Goal: Information Seeking & Learning: Learn about a topic

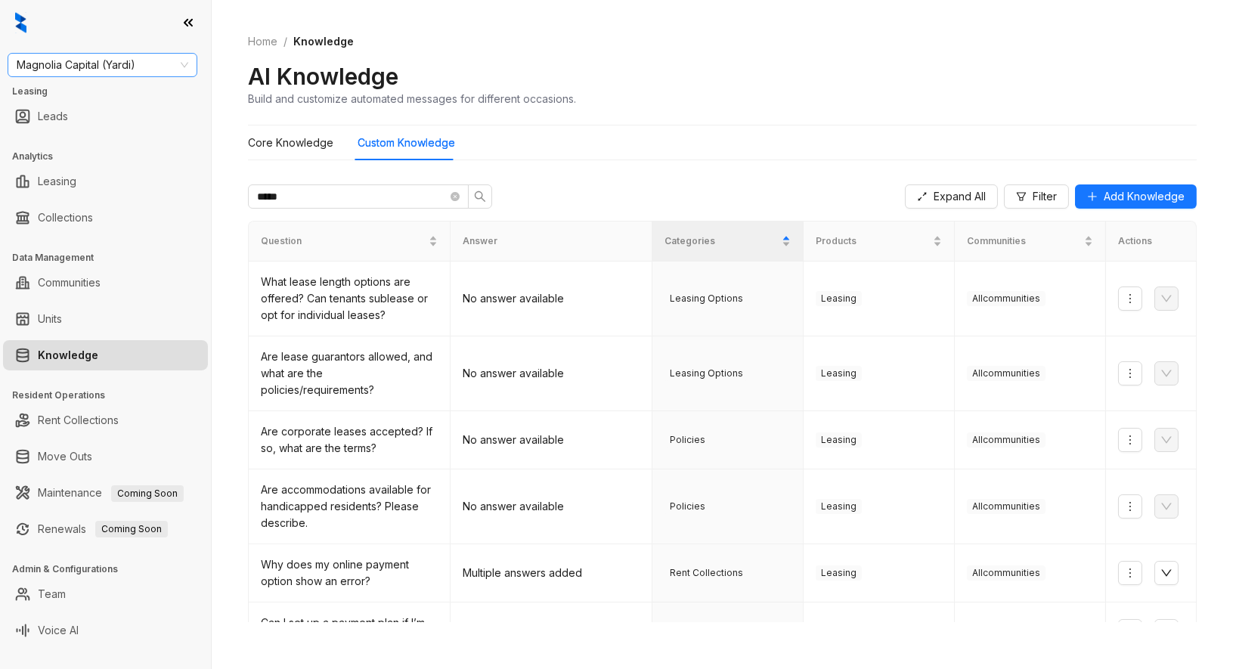
click at [68, 66] on span "Magnolia Capital (Yardi)" at bounding box center [103, 65] width 172 height 23
type input "***"
click at [76, 107] on div "AMG:::683313a45745e2224581c000 AMG" at bounding box center [103, 95] width 190 height 30
click at [74, 100] on div "AMG" at bounding box center [103, 95] width 166 height 17
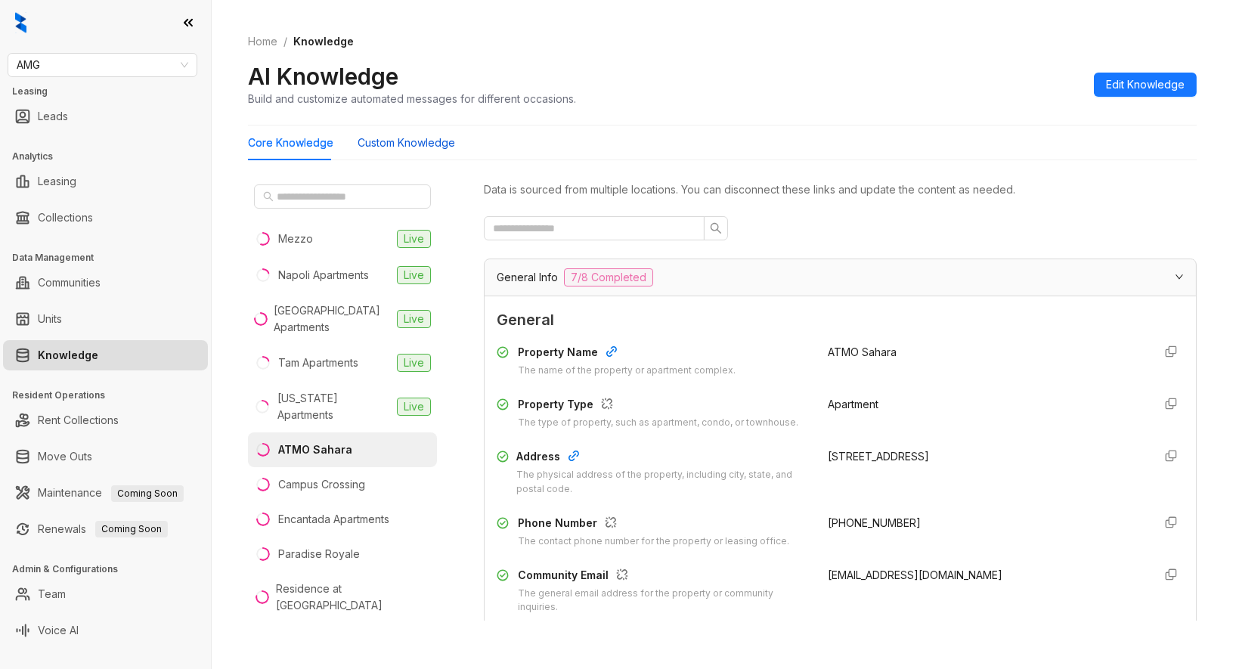
click at [417, 144] on Knowledge "Custom Knowledge" at bounding box center [407, 143] width 98 height 17
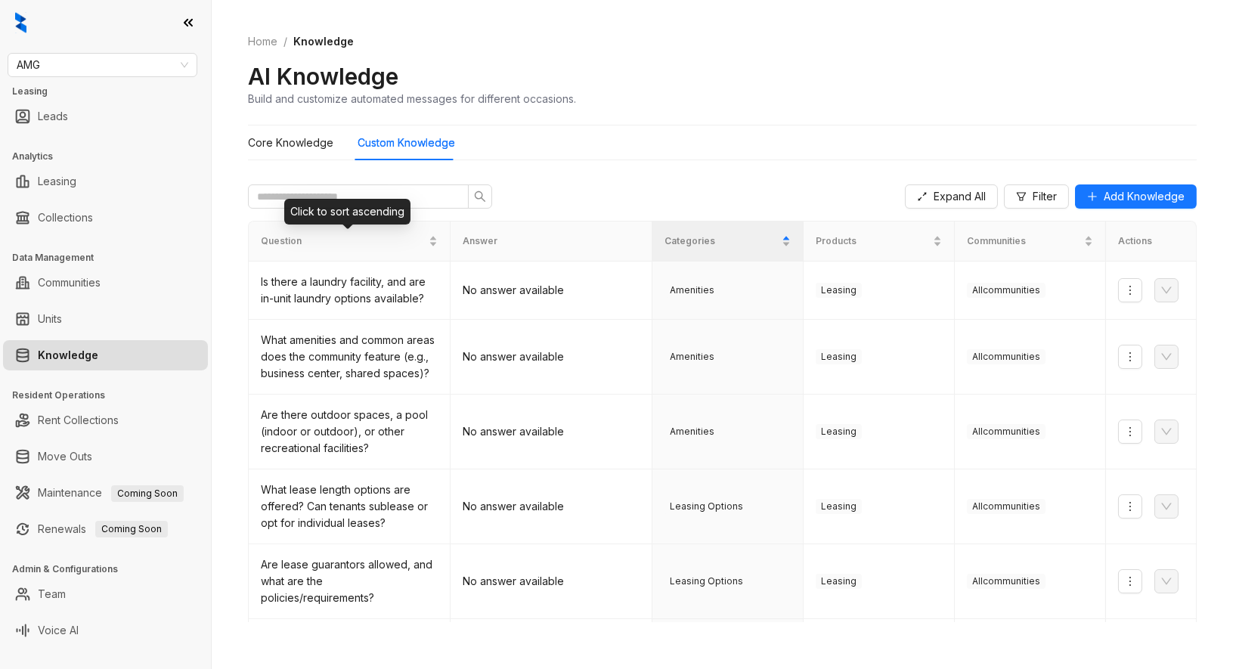
click at [327, 199] on div "Click to sort ascending" at bounding box center [347, 212] width 126 height 26
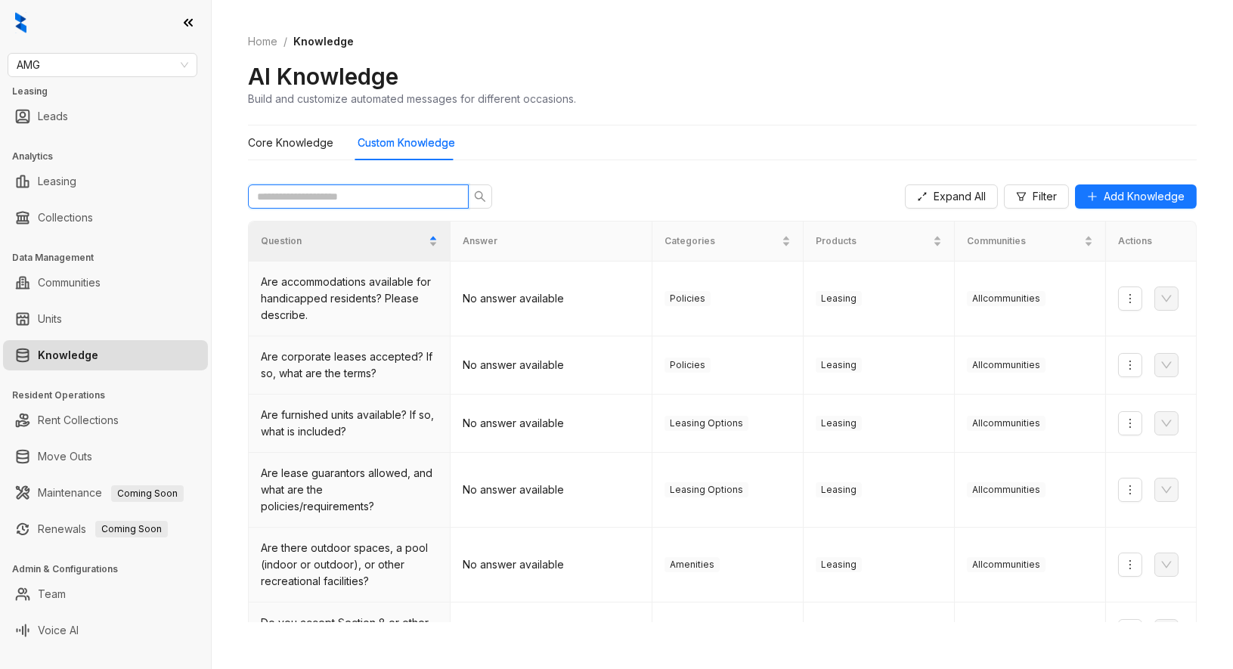
click at [324, 194] on input "text" at bounding box center [352, 196] width 191 height 17
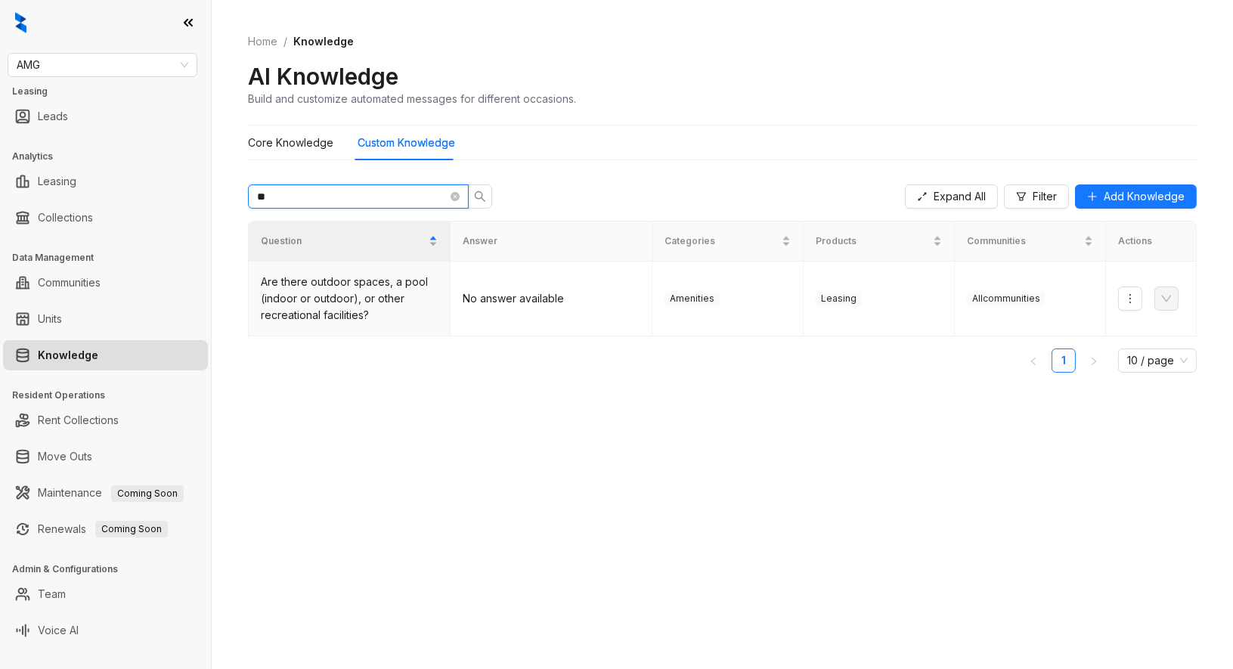
type input "*"
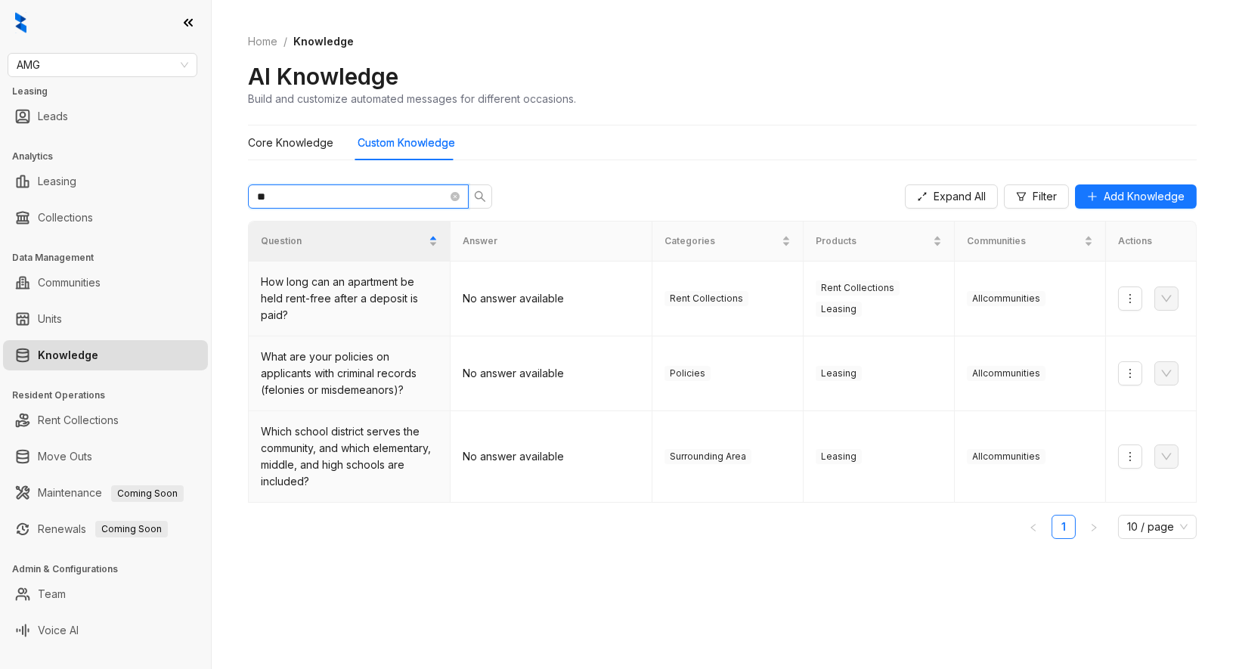
type input "*"
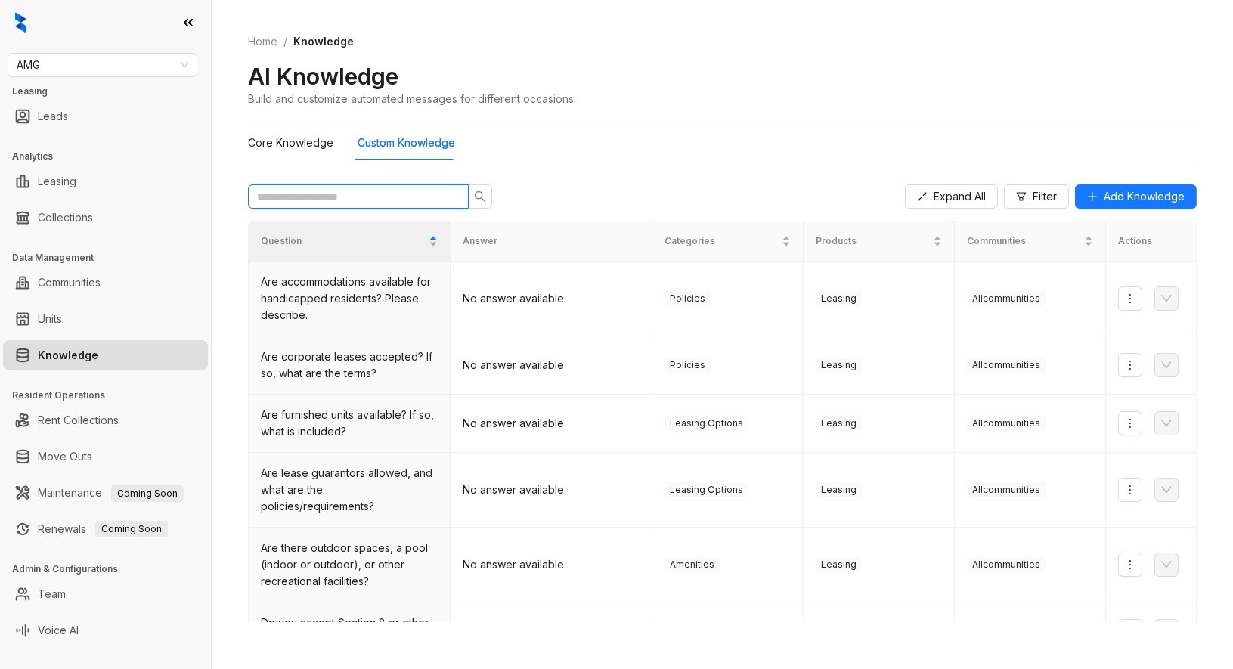
type input "*"
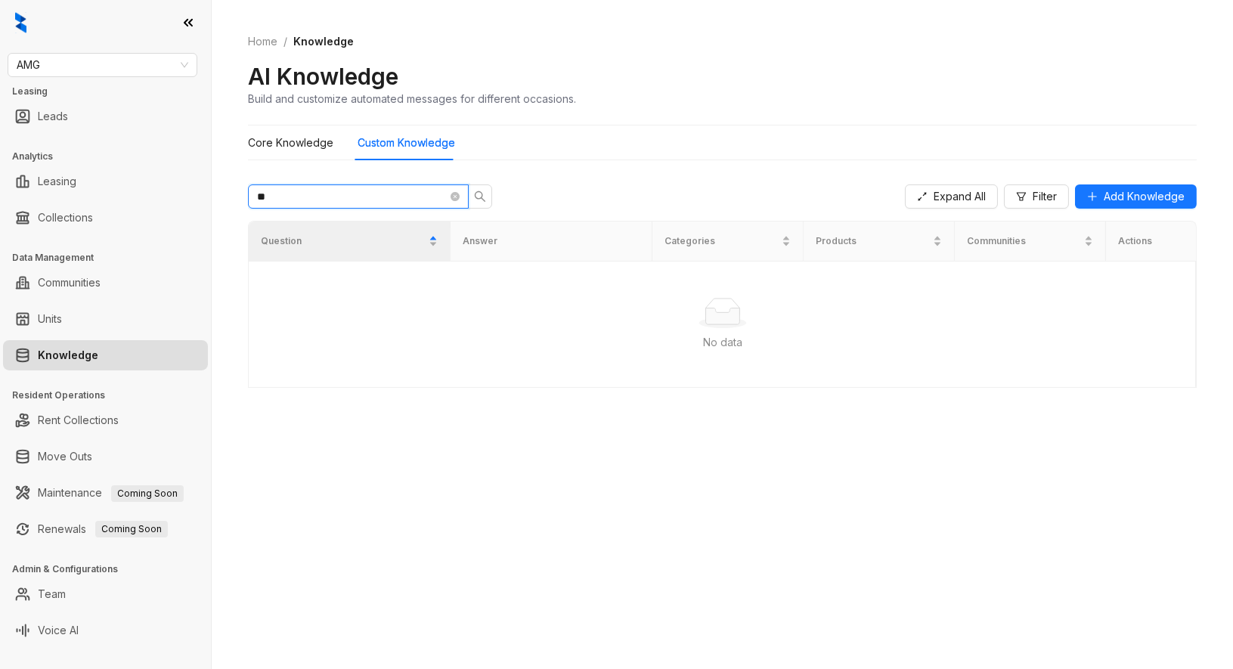
type input "*"
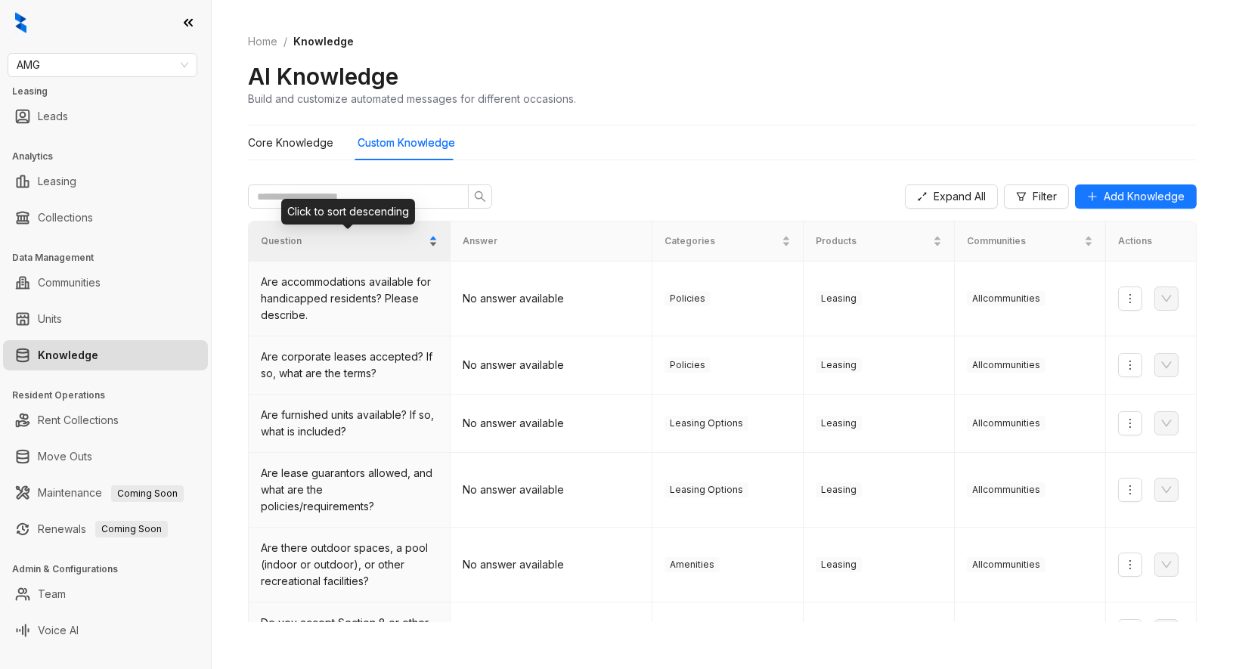
click at [429, 234] on div "Question" at bounding box center [349, 241] width 177 height 15
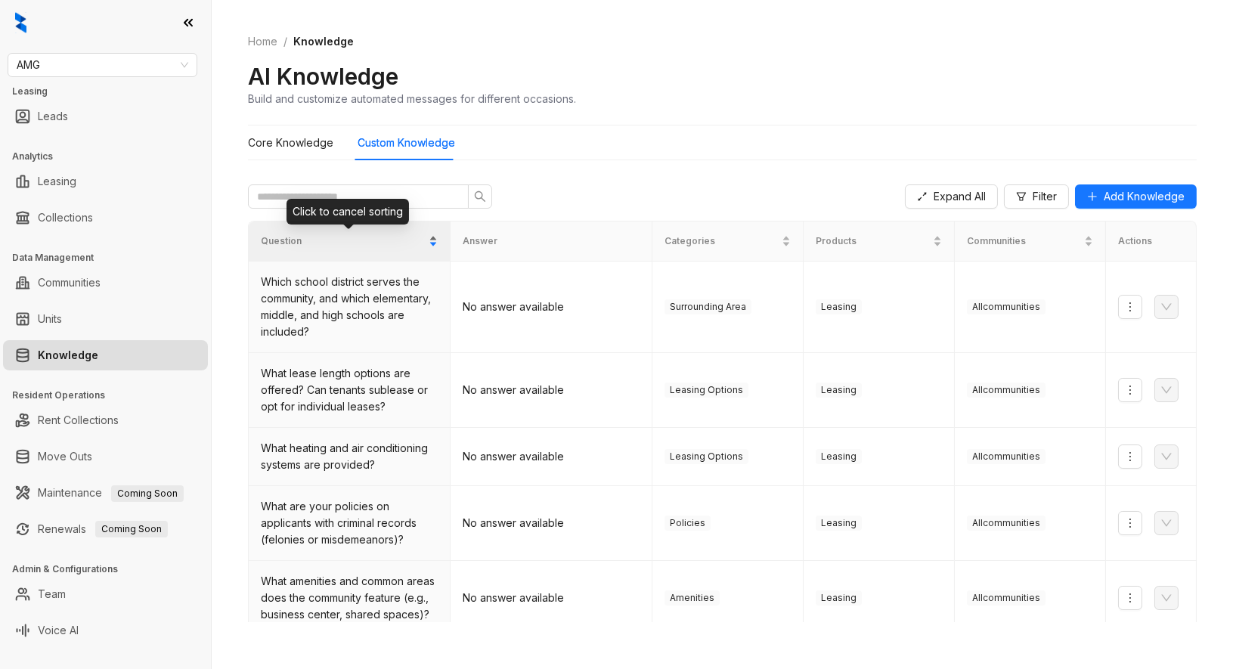
click at [428, 239] on div "Question" at bounding box center [349, 241] width 177 height 15
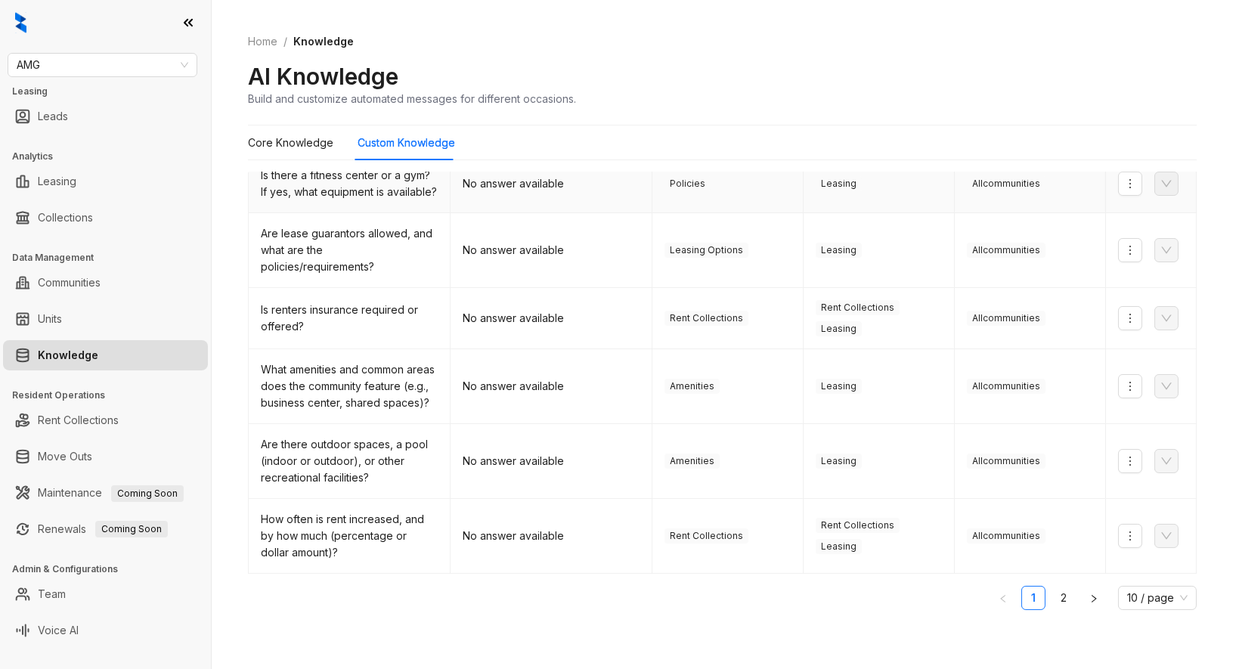
scroll to position [422, 0]
click at [1052, 598] on link "2" at bounding box center [1063, 598] width 23 height 23
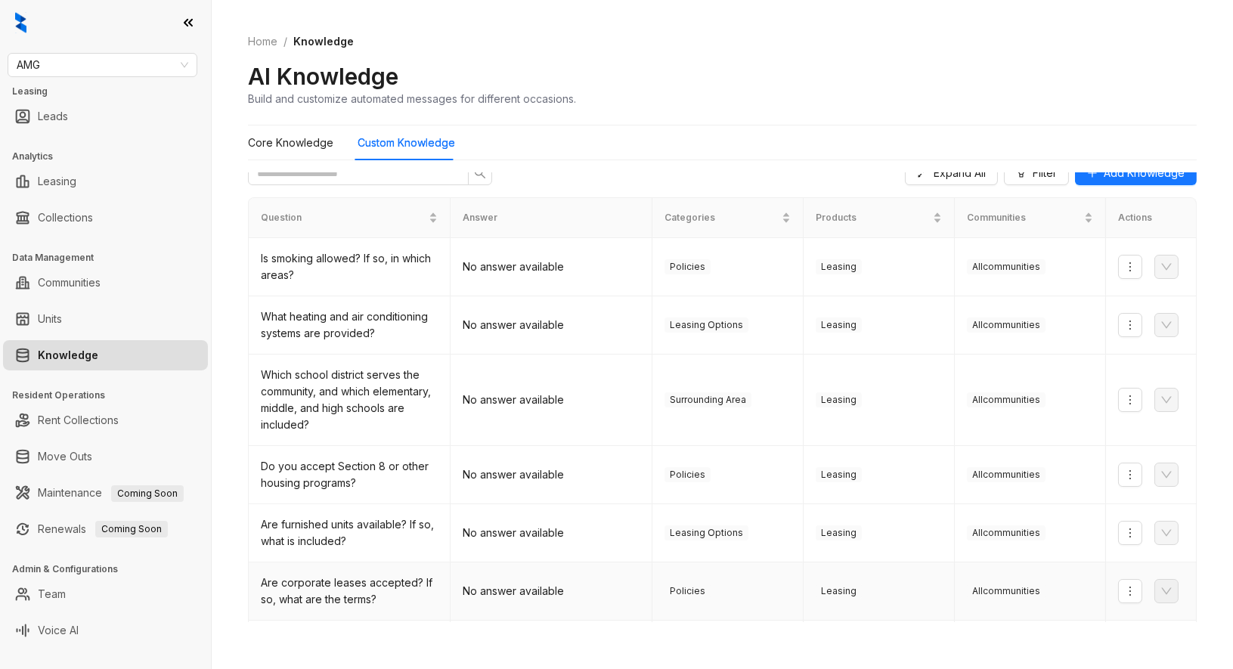
scroll to position [0, 0]
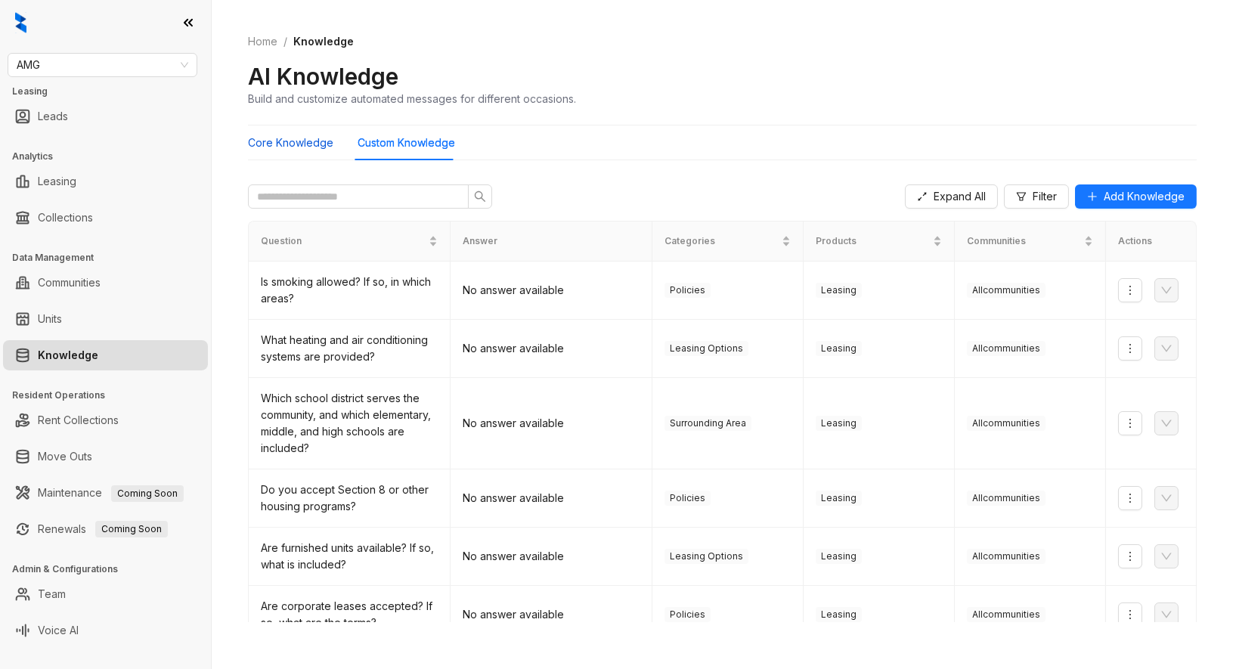
click at [298, 144] on Knowledge "Core Knowledge" at bounding box center [290, 143] width 85 height 17
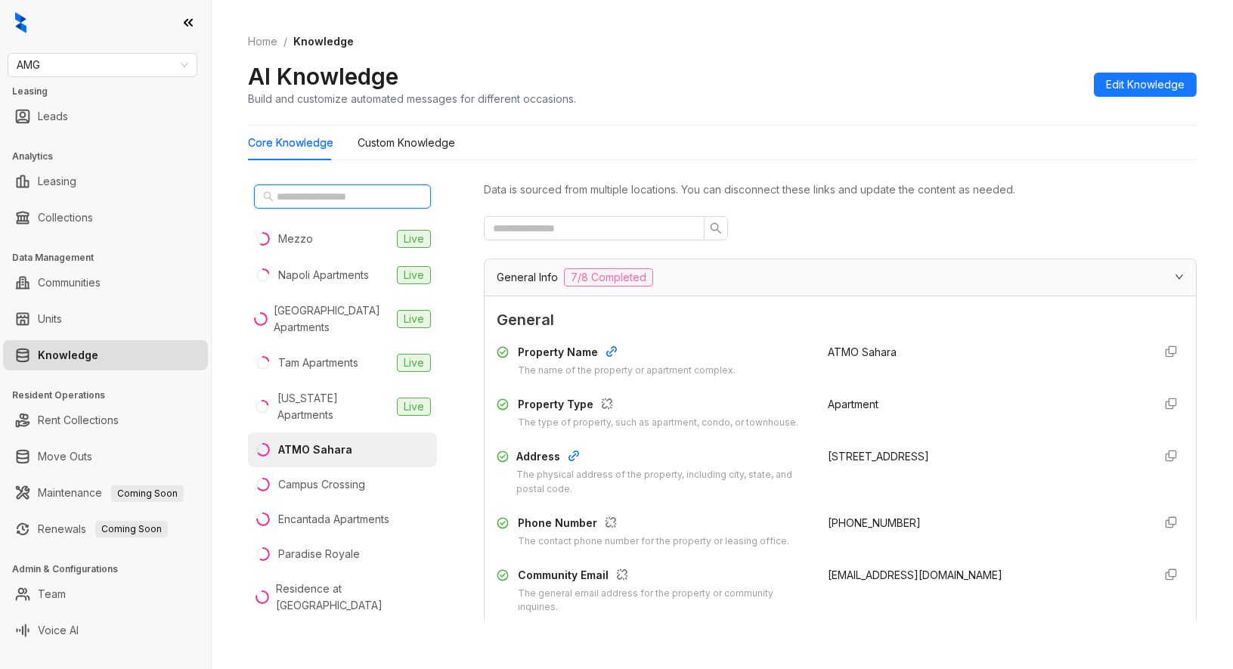
click at [322, 197] on input "text" at bounding box center [343, 196] width 133 height 17
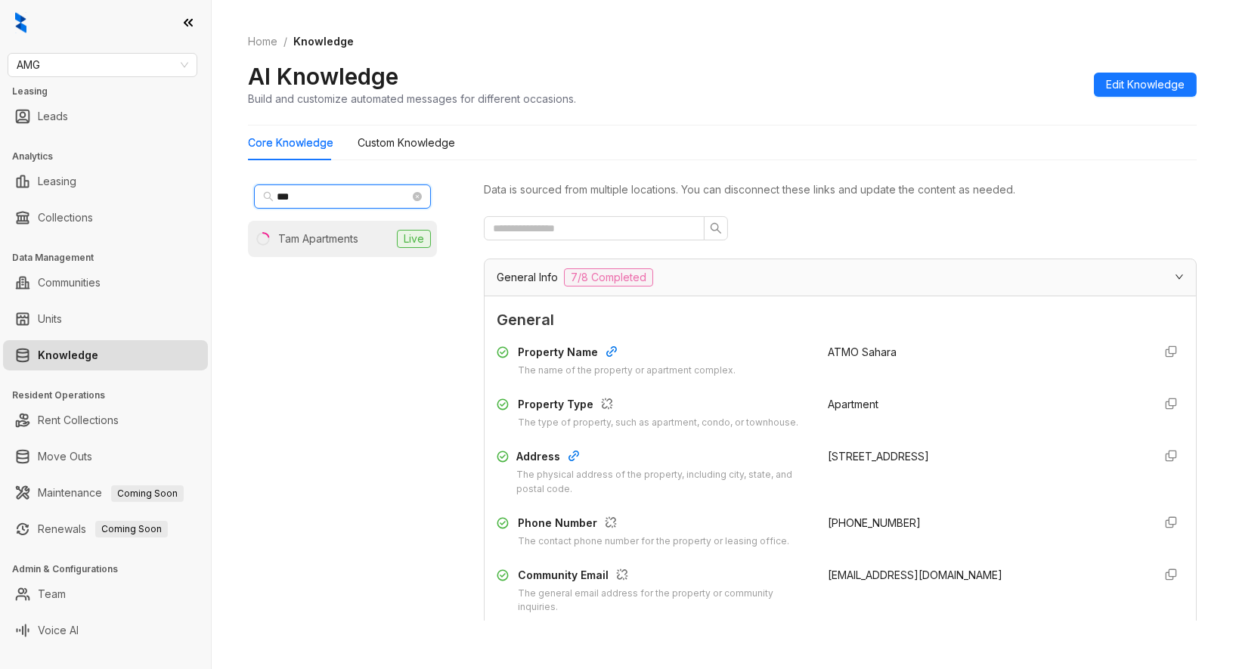
type input "***"
click at [311, 231] on div "Tam Apartments" at bounding box center [318, 239] width 80 height 17
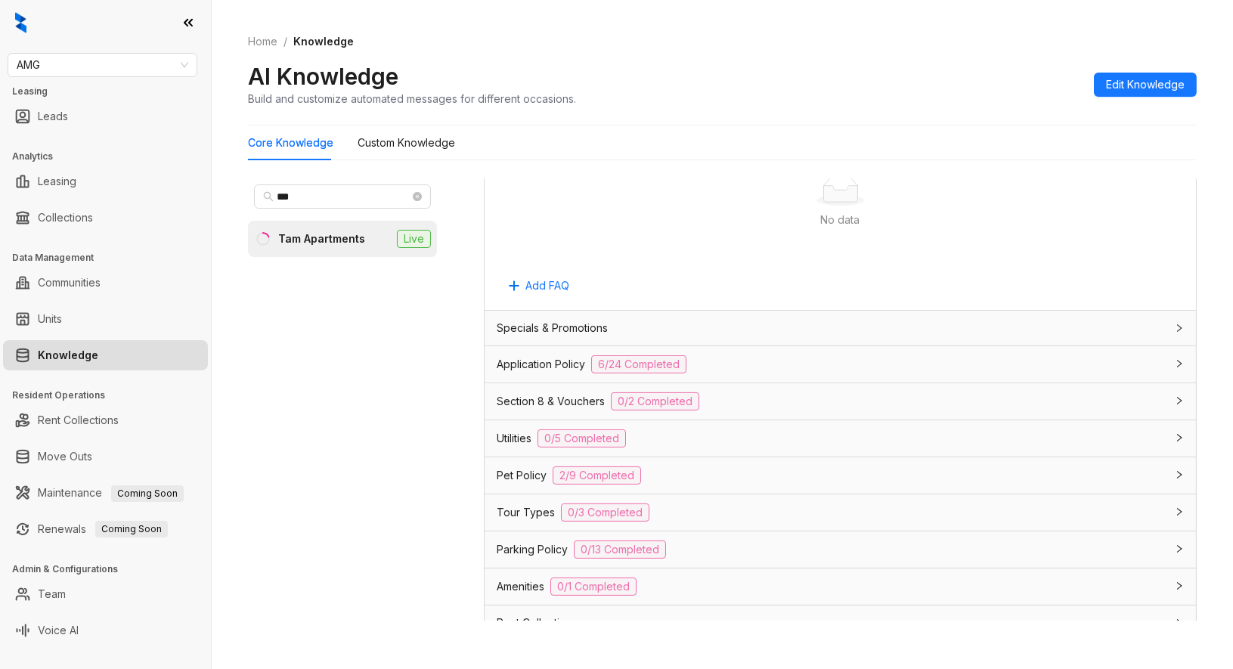
scroll to position [924, 0]
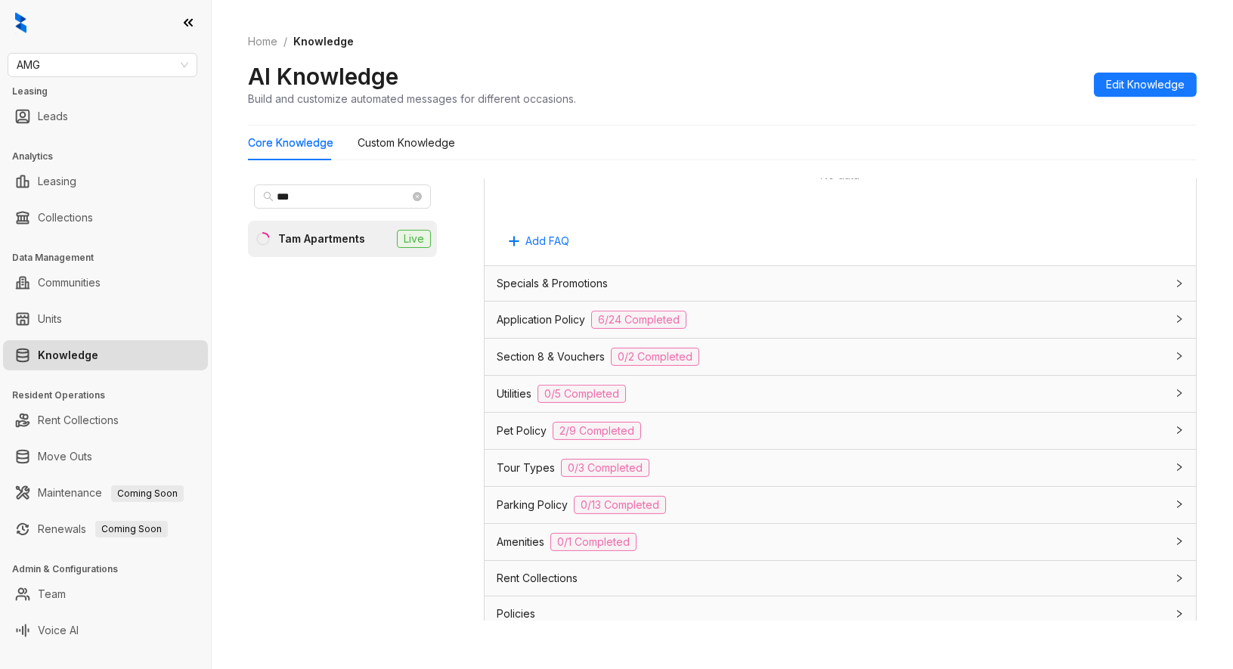
click at [547, 312] on span "Application Policy" at bounding box center [541, 320] width 88 height 17
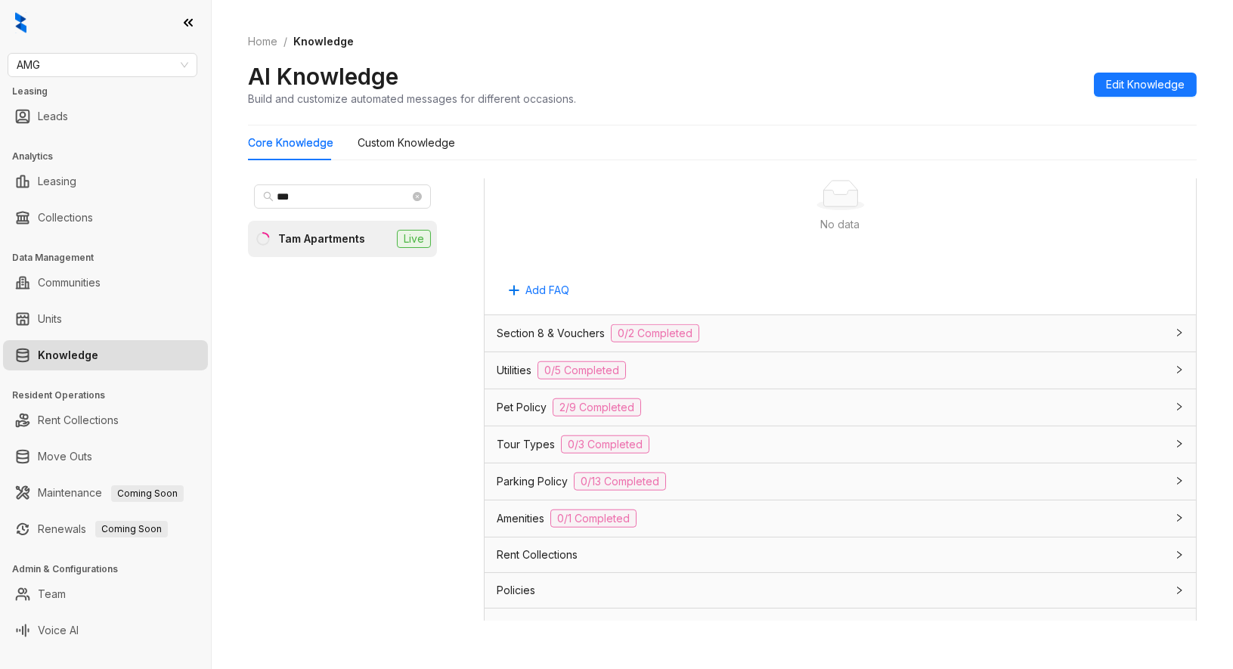
scroll to position [2856, 0]
click at [508, 364] on span "Utilities" at bounding box center [514, 369] width 35 height 17
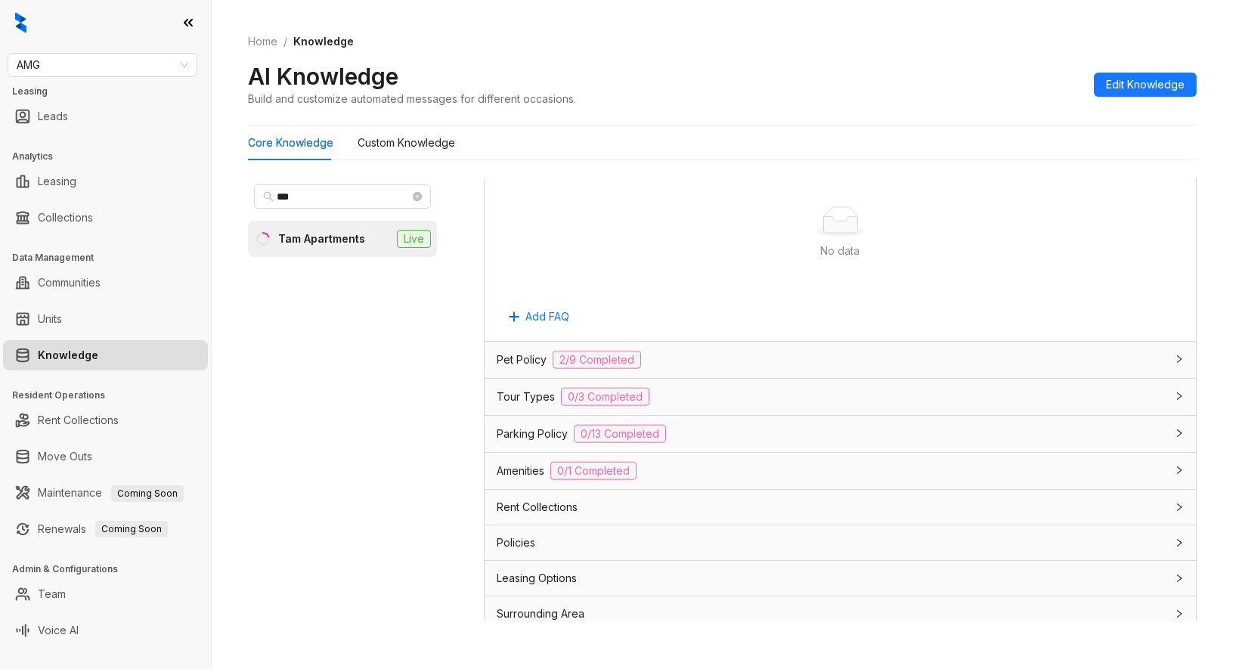
scroll to position [3444, 0]
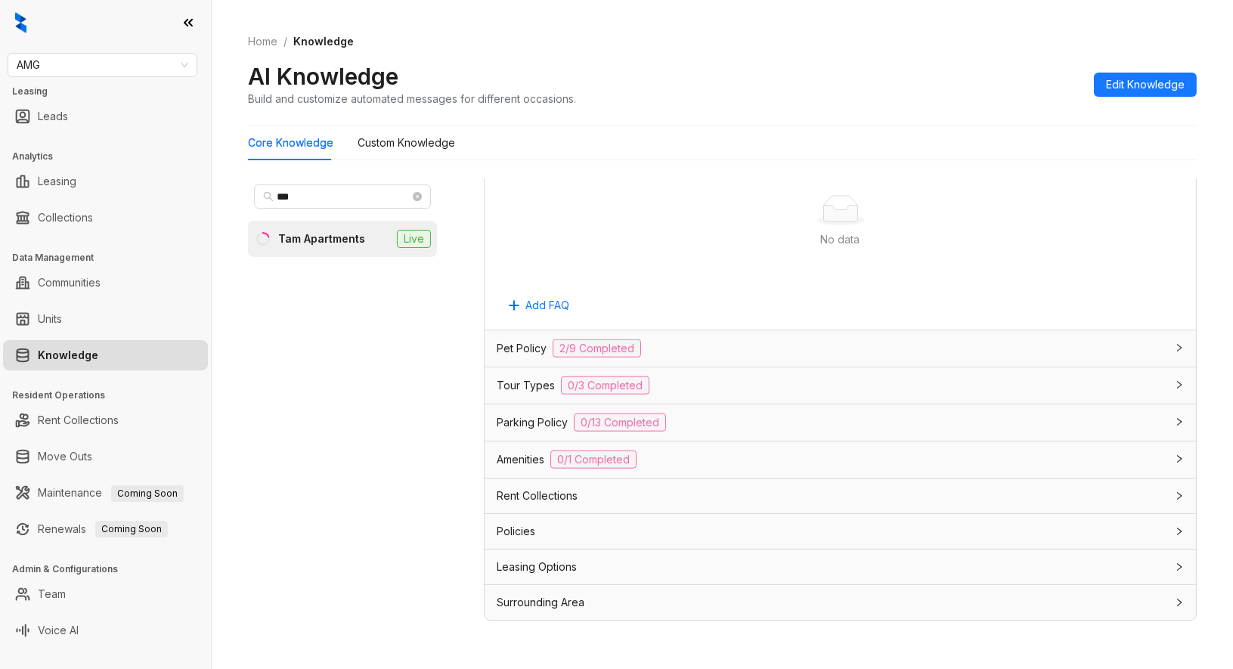
click at [523, 344] on span "Pet Policy" at bounding box center [522, 348] width 50 height 17
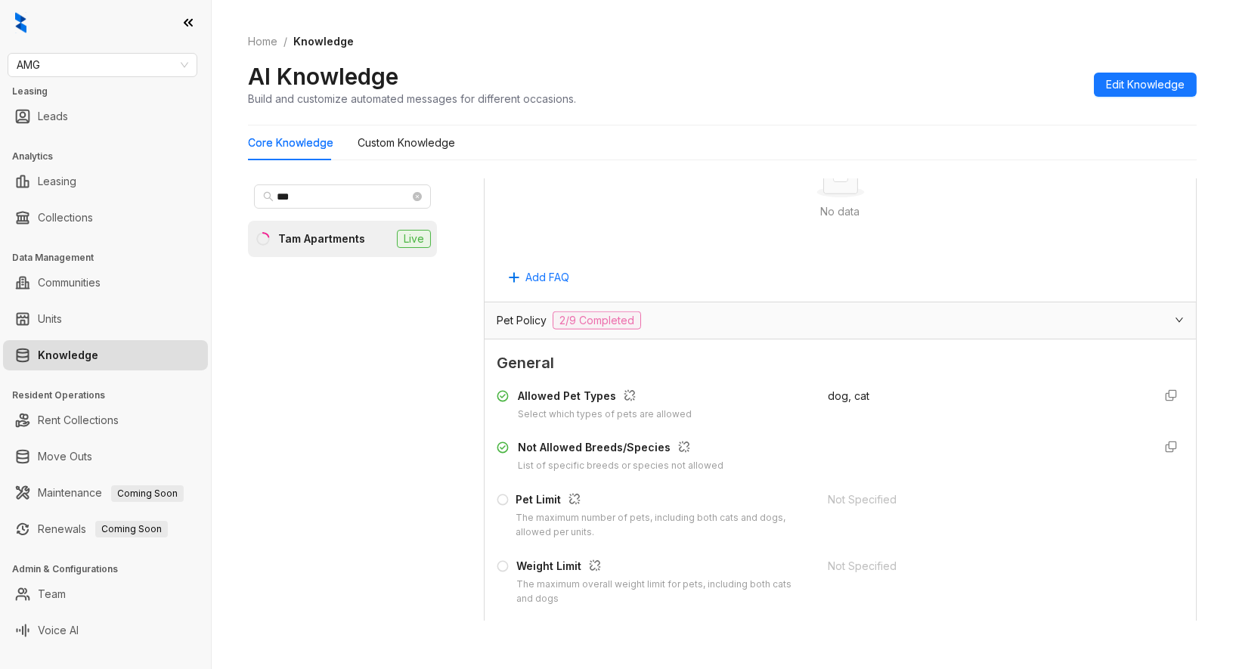
scroll to position [3528, 0]
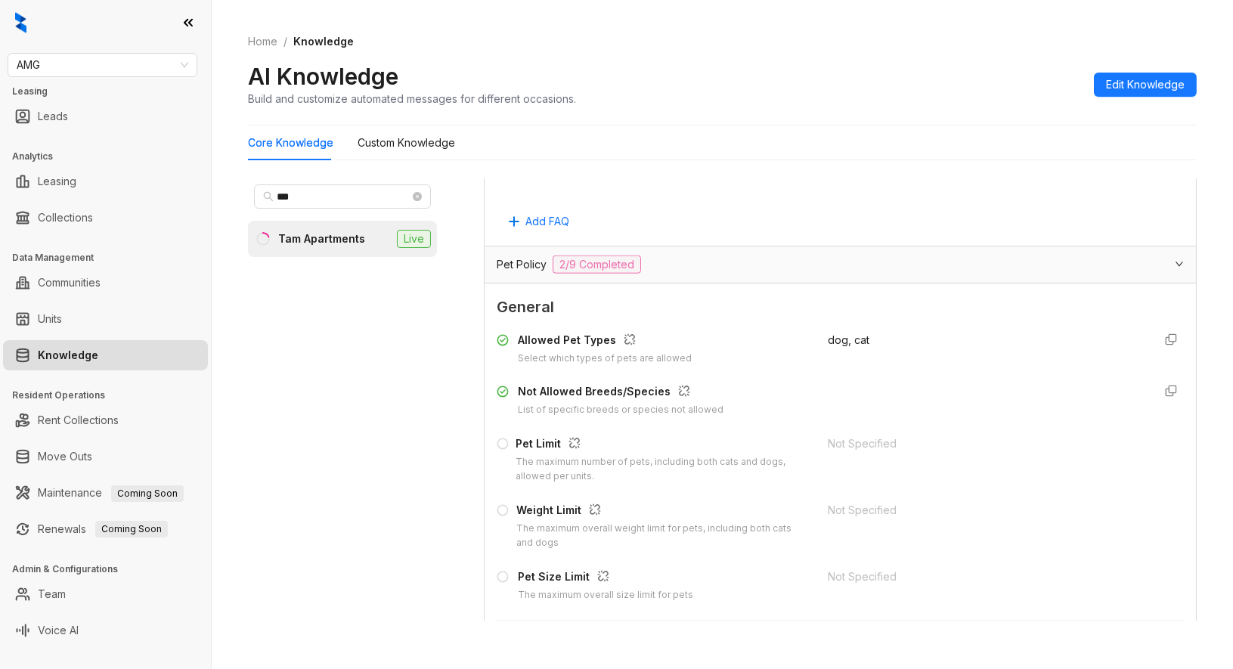
click at [605, 628] on div "Data is sourced from multiple locations. You can disconnect these links and upd…" at bounding box center [840, 405] width 713 height 455
click at [368, 623] on div "*** Tam Apartments Live" at bounding box center [354, 405] width 212 height 455
